Goal: Information Seeking & Learning: Learn about a topic

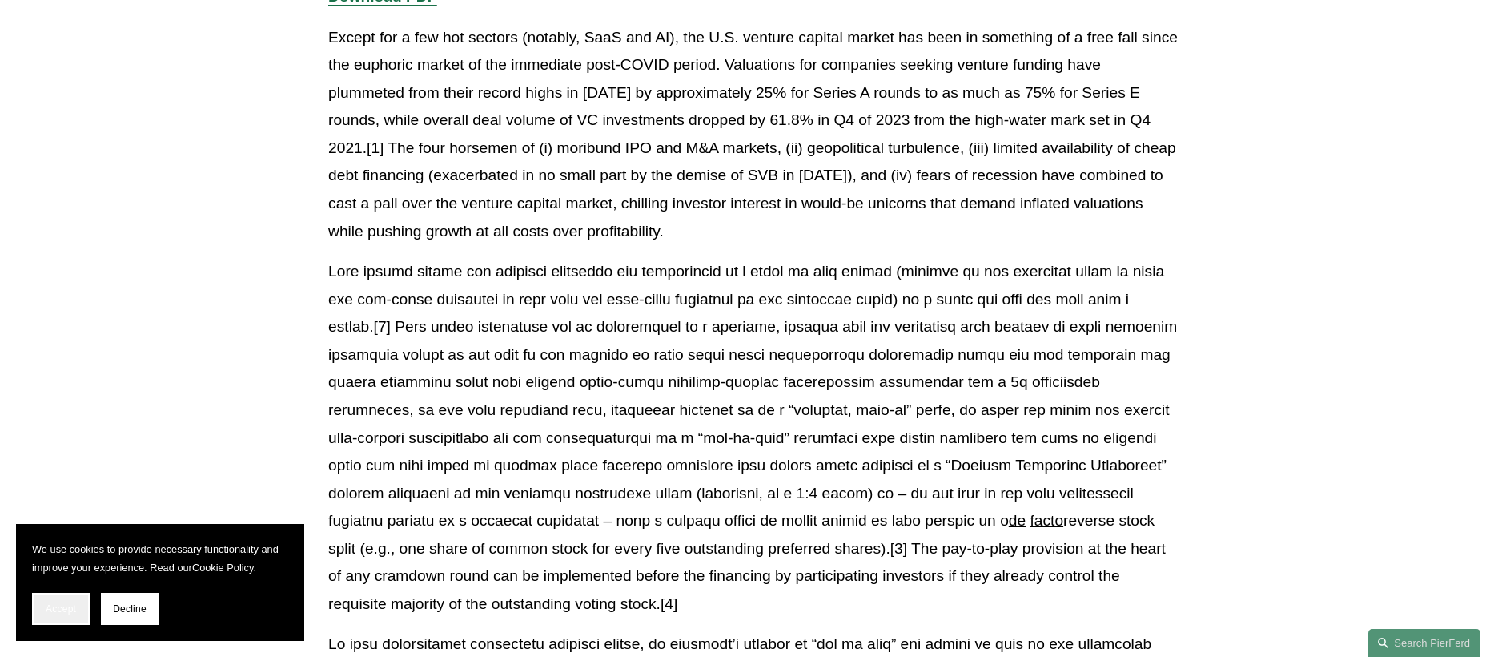
click at [71, 614] on button "Accept" at bounding box center [61, 609] width 58 height 32
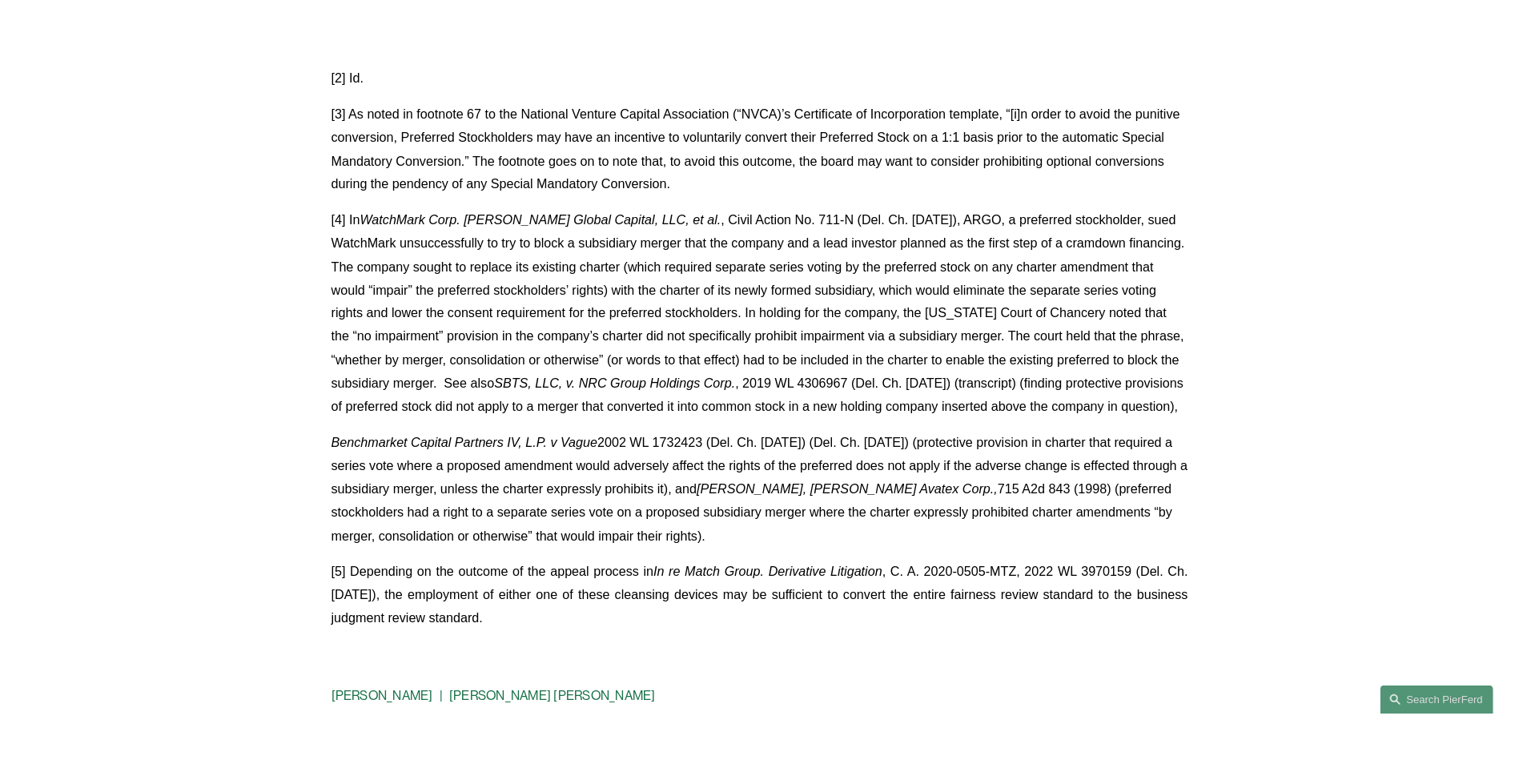
scroll to position [3604, 0]
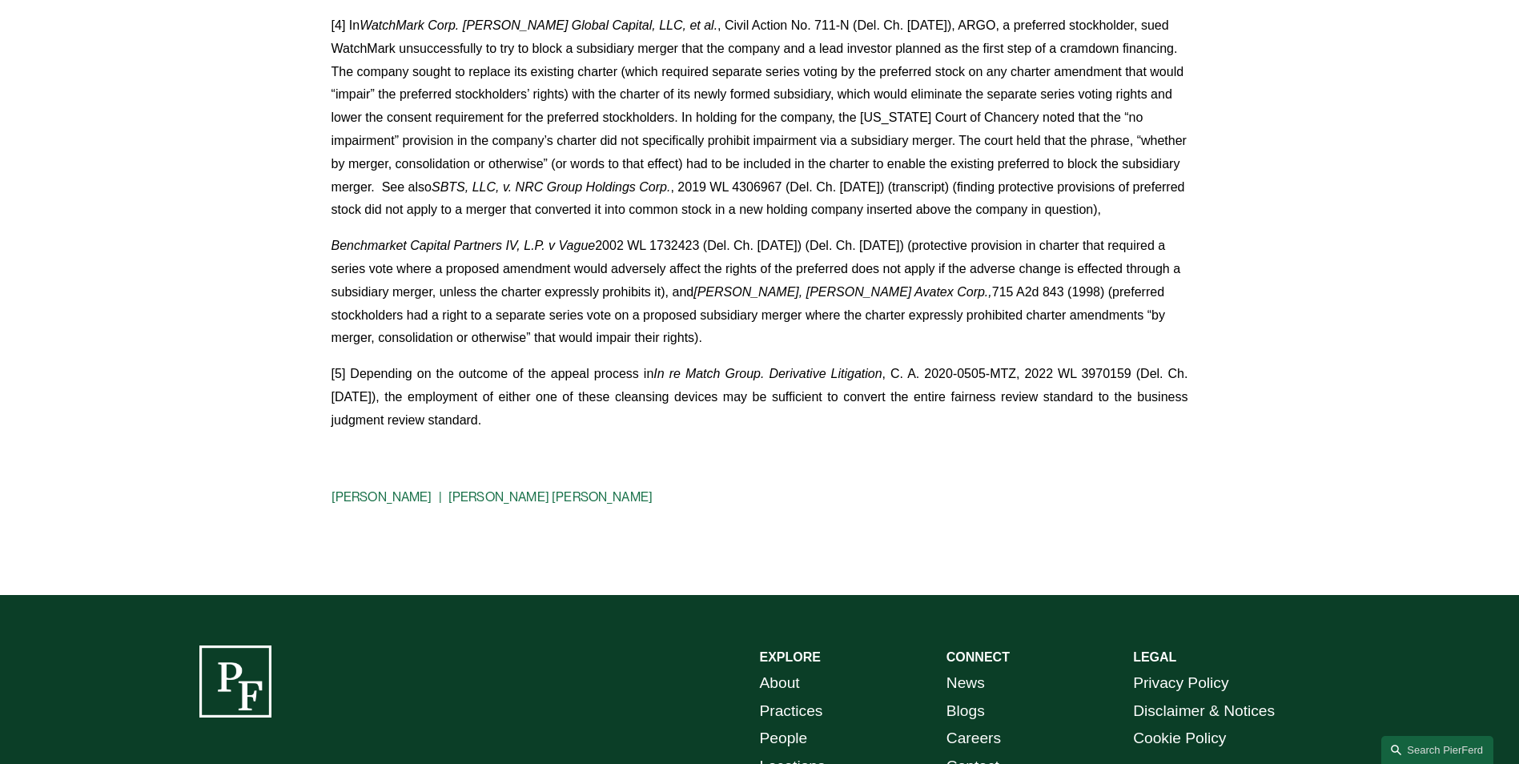
drag, startPoint x: 615, startPoint y: 462, endPoint x: 617, endPoint y: 476, distance: 13.8
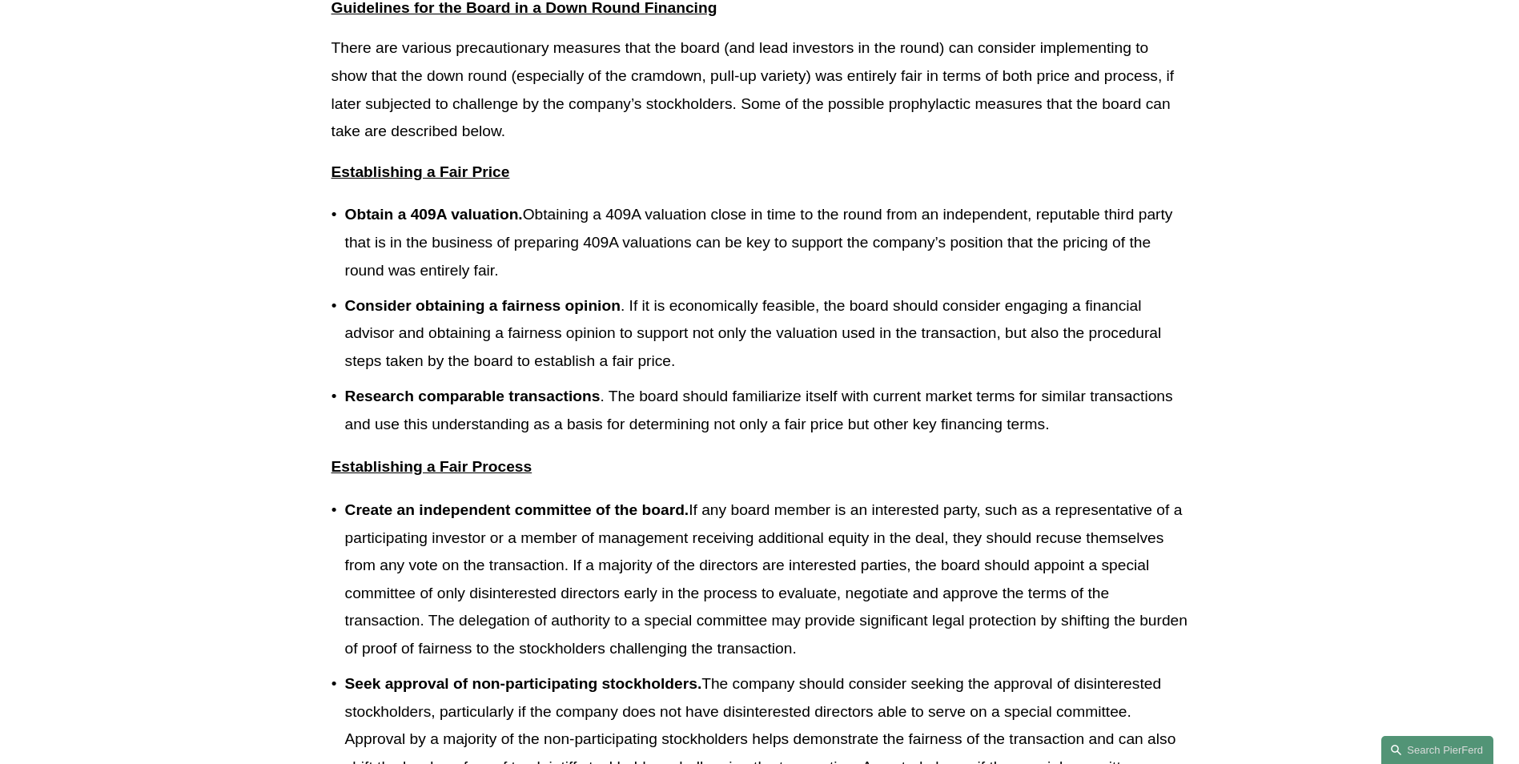
drag, startPoint x: 632, startPoint y: 506, endPoint x: 645, endPoint y: 510, distance: 13.4
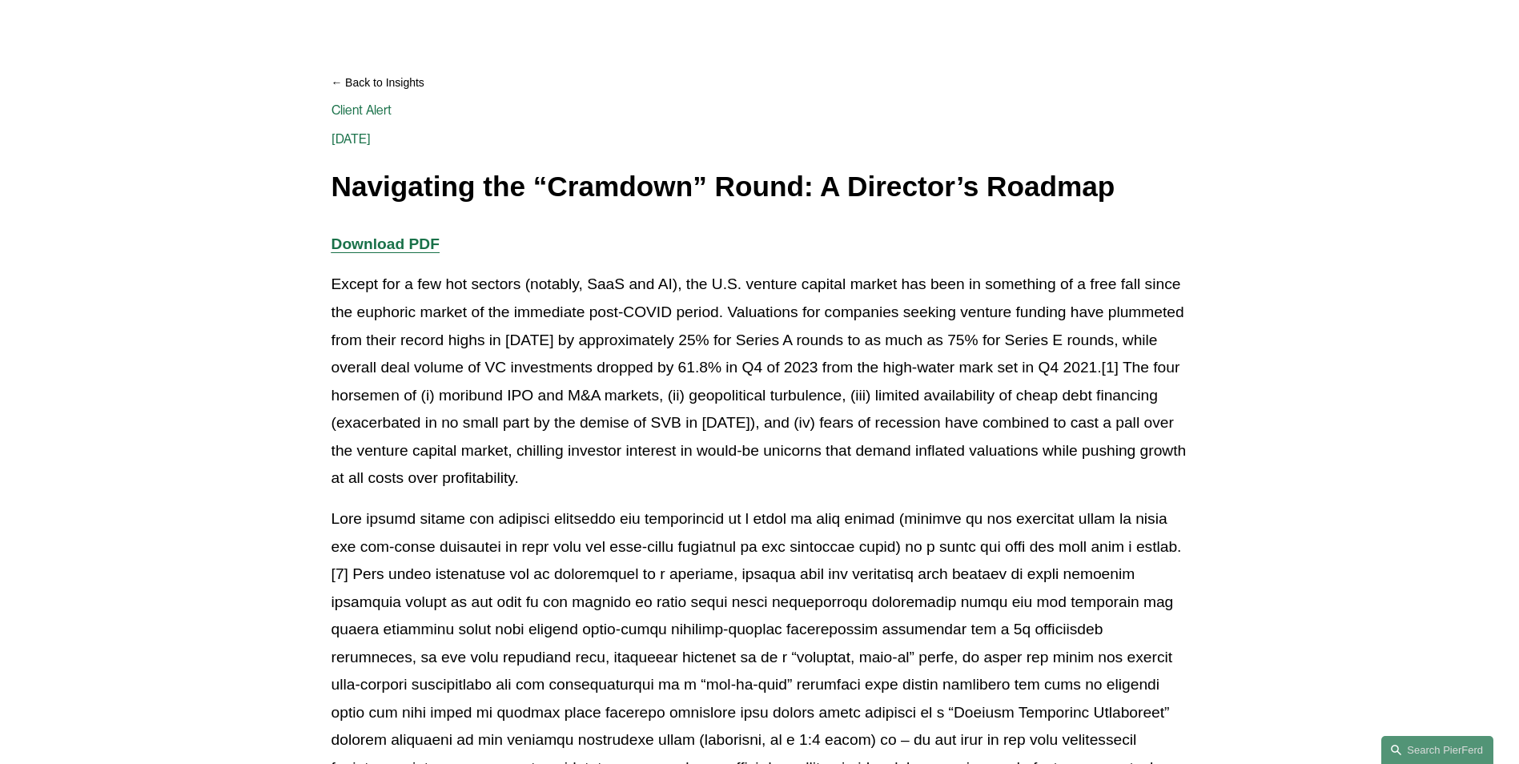
scroll to position [0, 0]
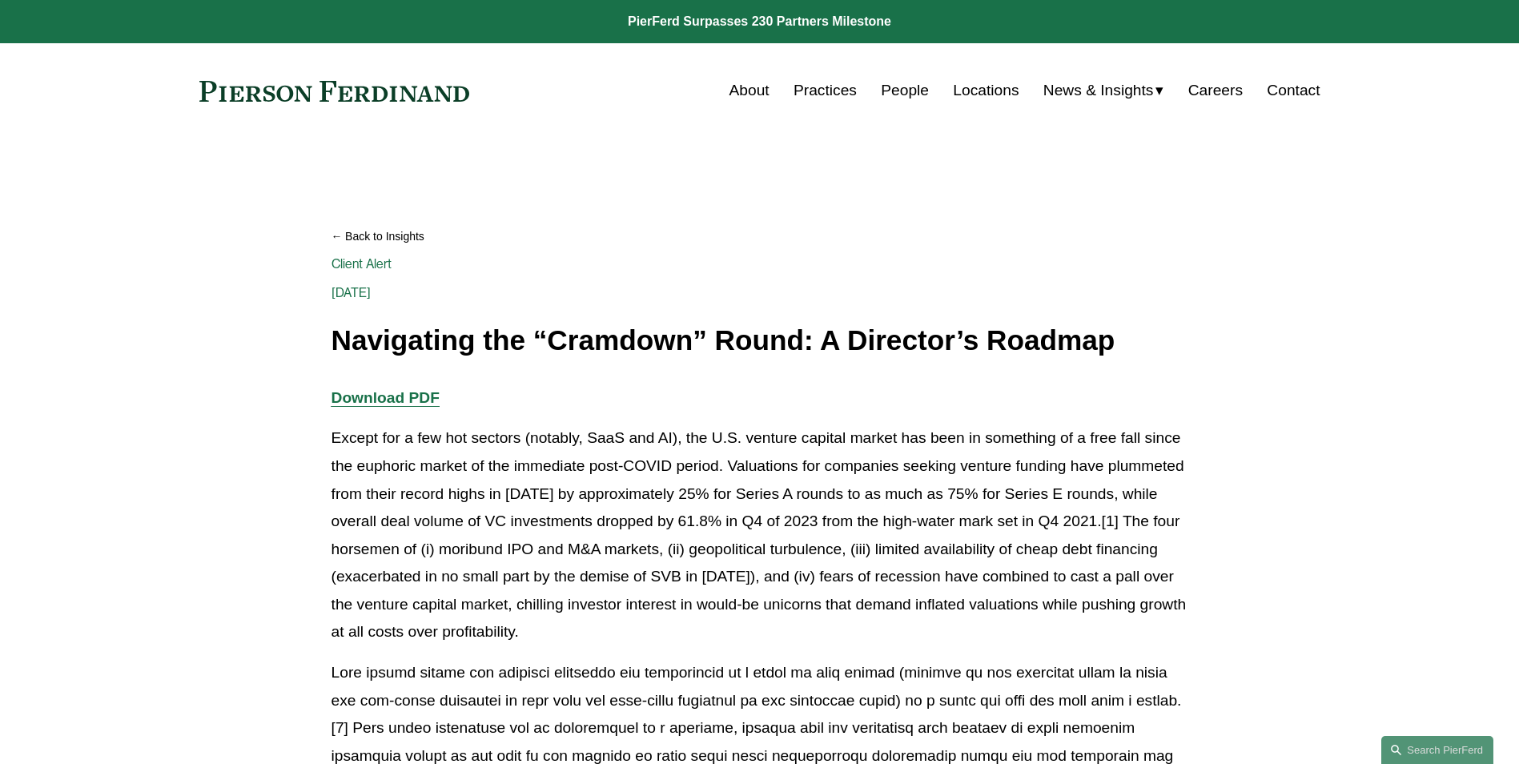
drag, startPoint x: 705, startPoint y: 227, endPoint x: 608, endPoint y: 223, distance: 97.0
click at [608, 223] on link "Back to Insights" at bounding box center [760, 237] width 857 height 28
drag, startPoint x: 589, startPoint y: 239, endPoint x: 198, endPoint y: 445, distance: 442.4
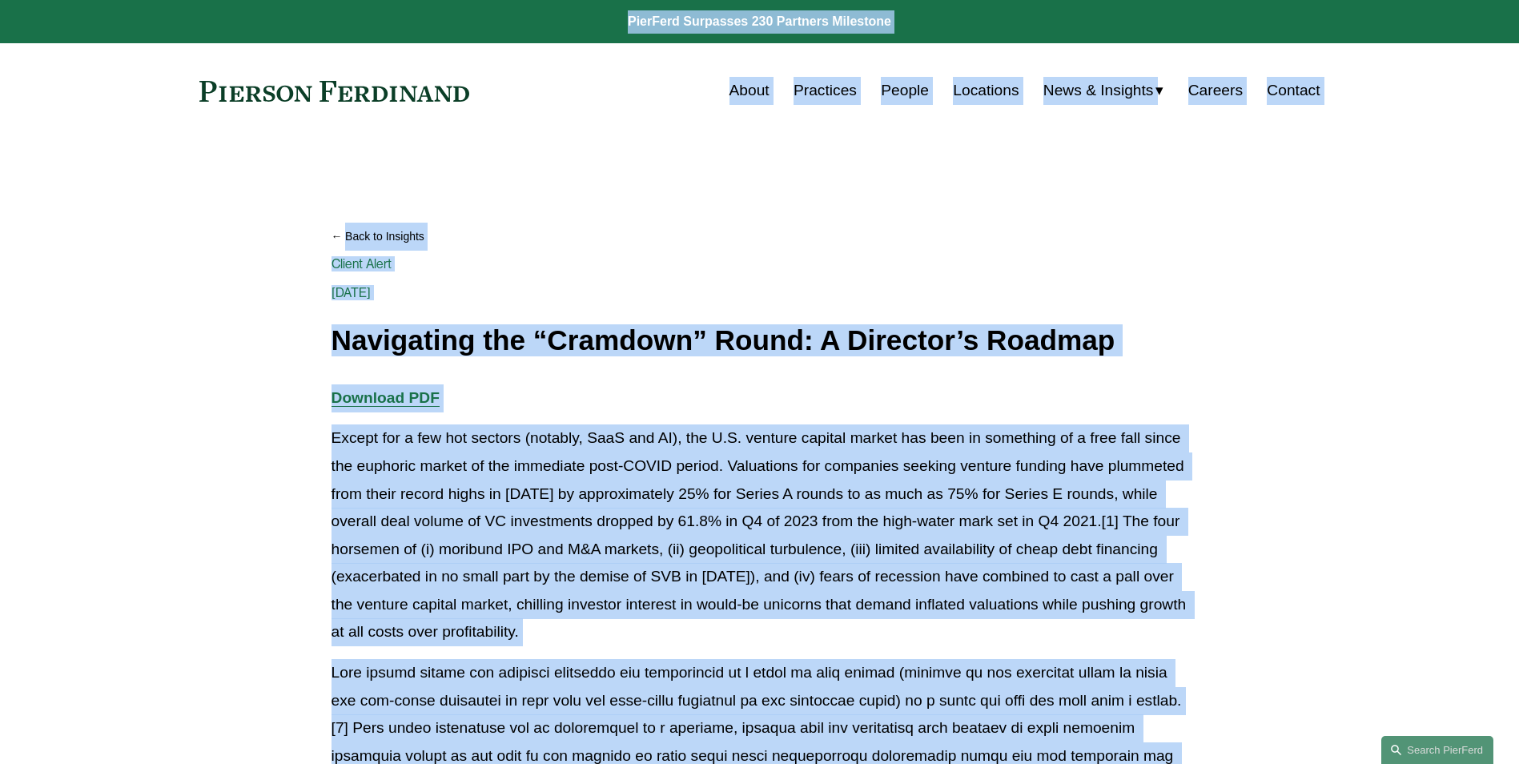
copy body "PierFerd Surpasses 230 Partners Milestone Skip to Content About Practices Peopl…"
click at [465, 124] on div "Skip to Content About Practices People Locations" at bounding box center [759, 90] width 1519 height 95
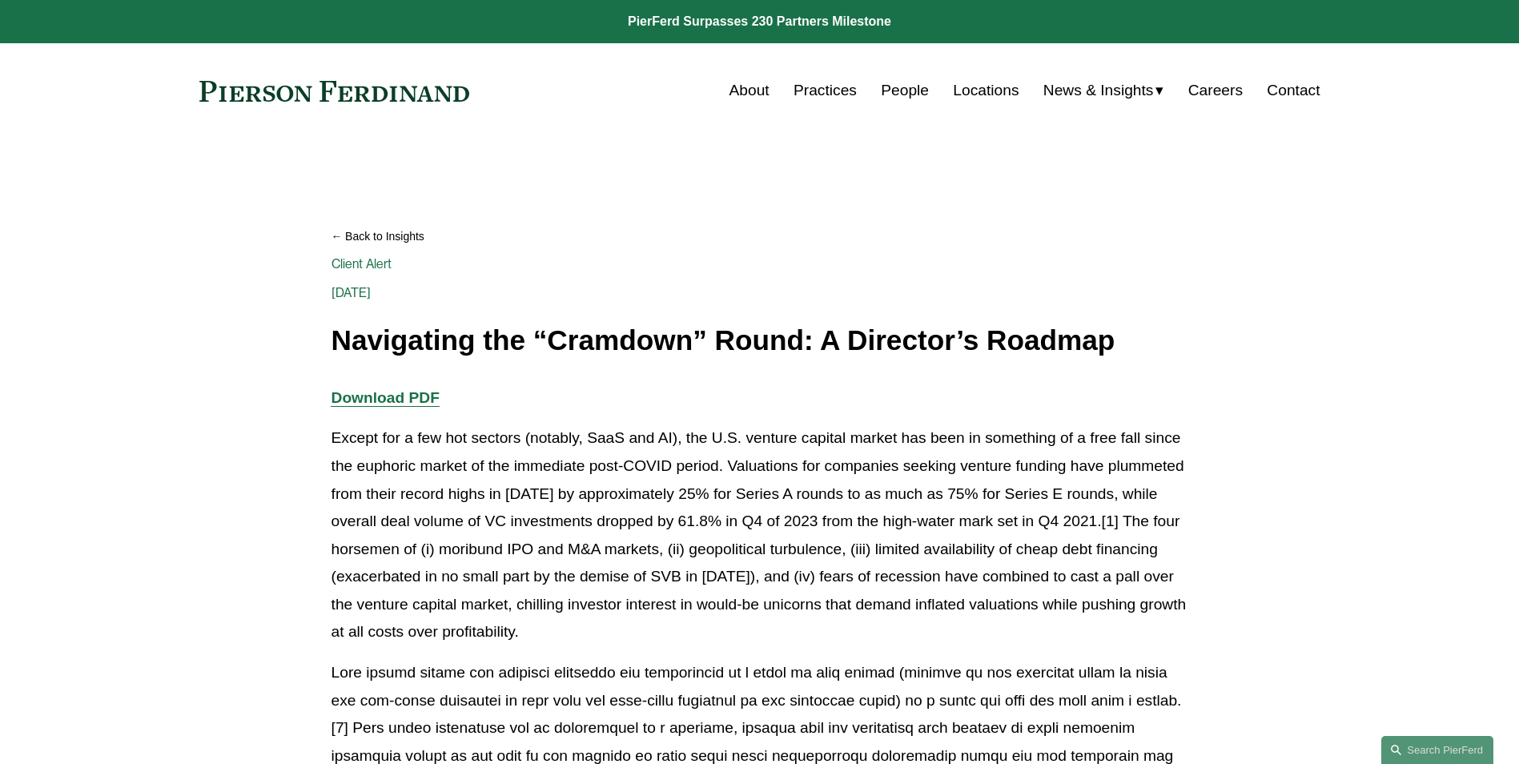
drag, startPoint x: 485, startPoint y: 85, endPoint x: 278, endPoint y: 97, distance: 207.8
click at [278, 97] on div "About Practices People Locations News & Insights News" at bounding box center [759, 90] width 1121 height 30
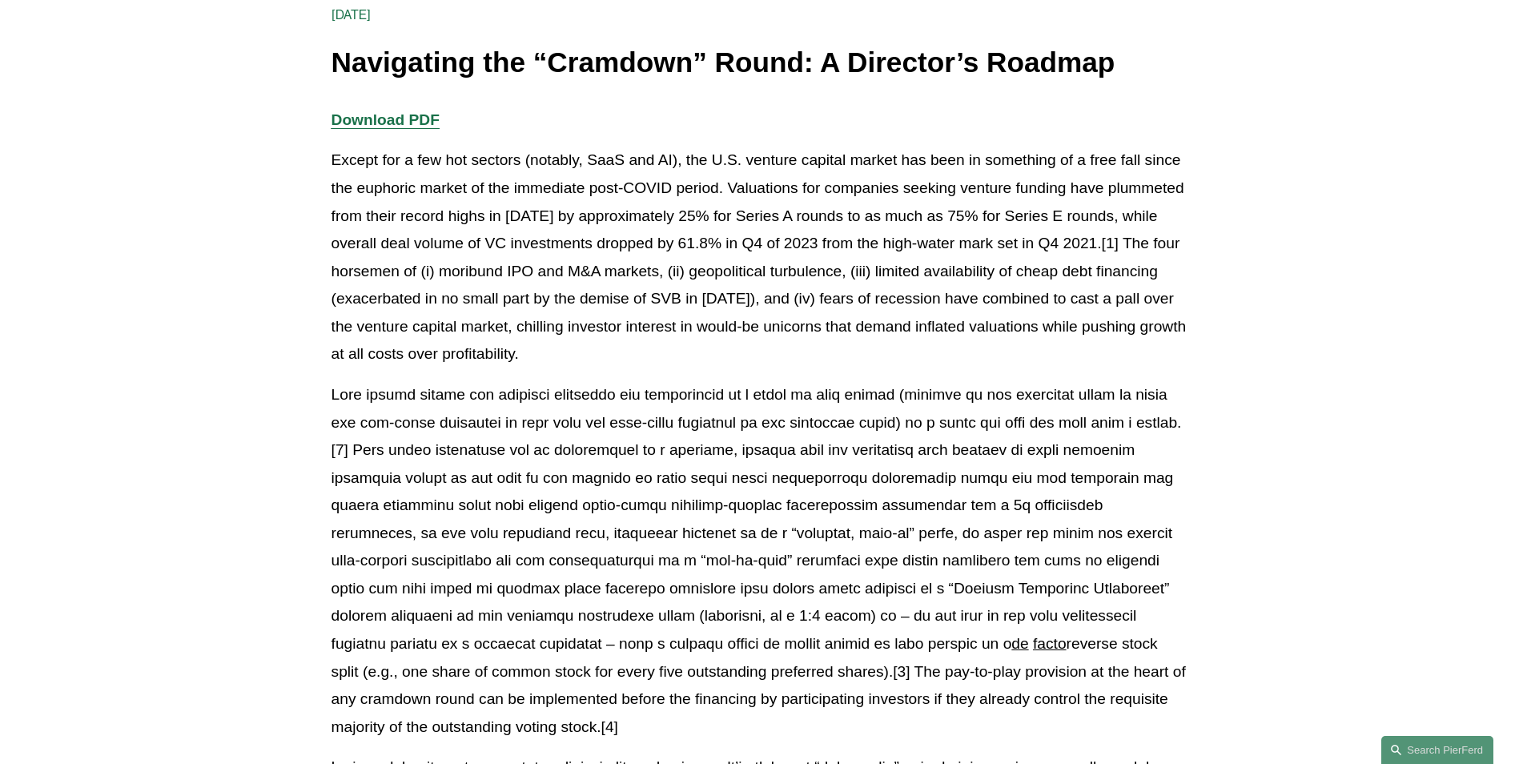
scroll to position [320, 0]
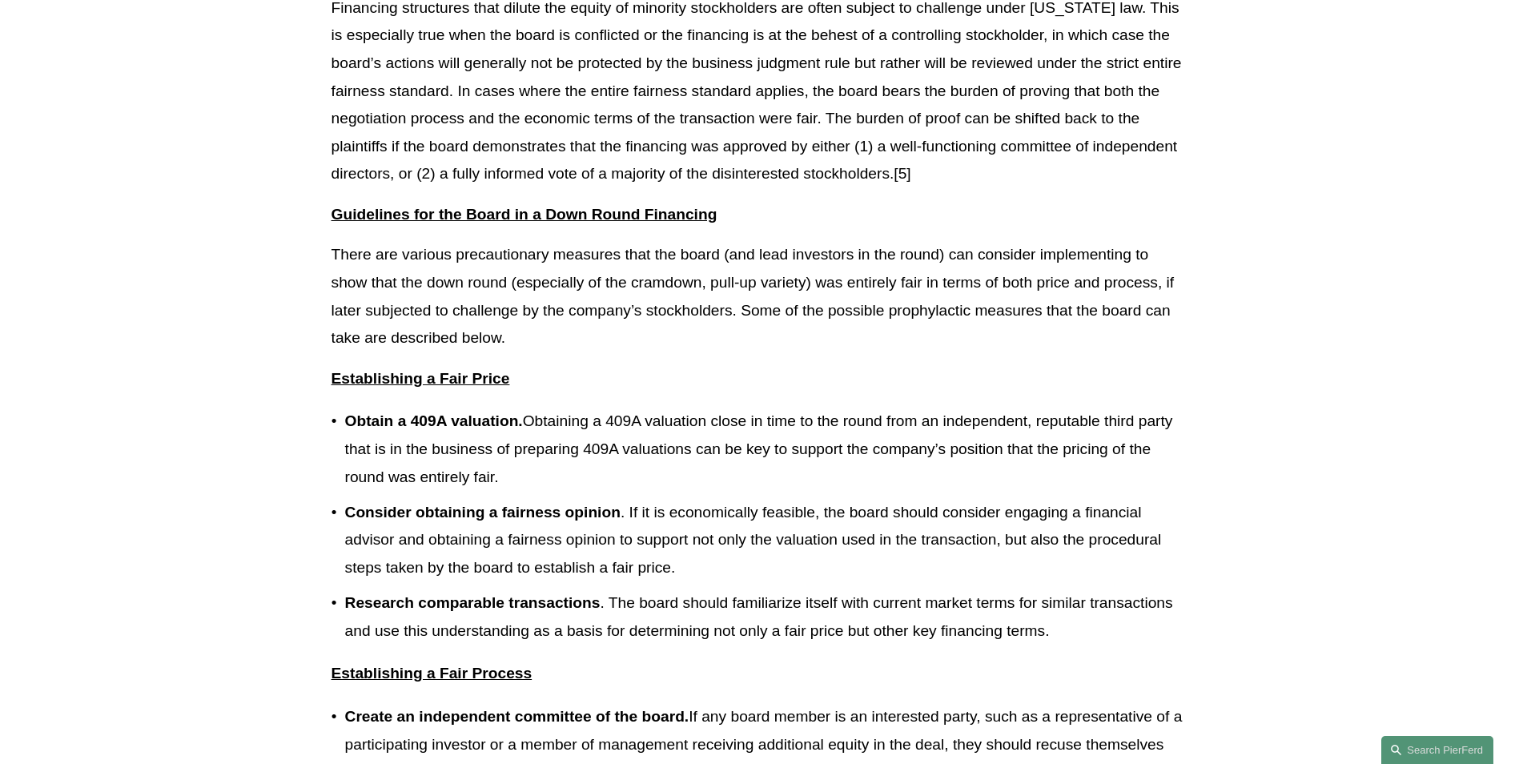
scroll to position [1682, 0]
